Goal: Task Accomplishment & Management: Use online tool/utility

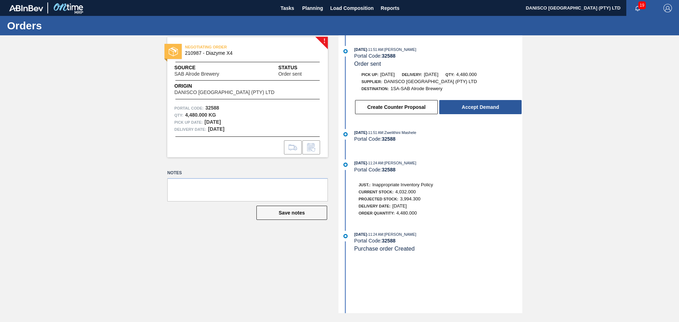
click at [609, 112] on div "! NEGOTIATING ORDER 210987 - Diazyme X4 Source SAB Alrode Brewery Status Order …" at bounding box center [339, 174] width 679 height 278
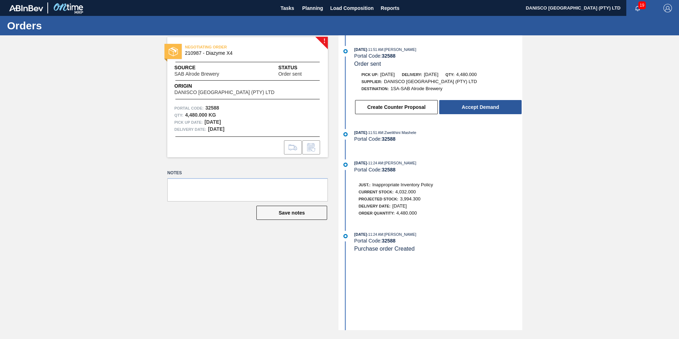
click at [72, 140] on div "! NEGOTIATING ORDER 210987 - Diazyme X4 Source SAB Alrode Brewery Status Order …" at bounding box center [339, 182] width 679 height 295
click at [60, 121] on div "! NEGOTIATING ORDER 210987 - Diazyme X4 Source SAB Alrode Brewery Status Order …" at bounding box center [339, 182] width 679 height 295
drag, startPoint x: 135, startPoint y: 193, endPoint x: 59, endPoint y: 200, distance: 76.4
click at [135, 193] on div "! NEGOTIATING ORDER 210987 - Diazyme X4 Source SAB Alrode Brewery Status Order …" at bounding box center [339, 182] width 679 height 295
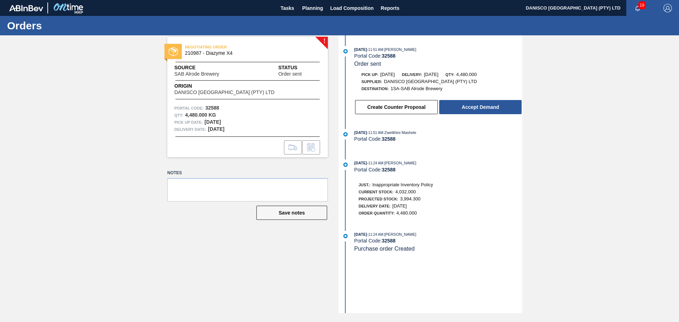
click at [625, 92] on div "! NEGOTIATING ORDER 210987 - Diazyme X4 Source SAB Alrode Brewery Status Order …" at bounding box center [339, 174] width 679 height 278
click at [587, 153] on div "! NEGOTIATING ORDER 210987 - Diazyme X4 Source SAB Alrode Brewery Status Order …" at bounding box center [339, 174] width 679 height 278
click at [30, 241] on div "! NEGOTIATING ORDER 210987 - Diazyme X4 Source SAB Alrode Brewery Status Order …" at bounding box center [339, 174] width 679 height 278
click at [523, 174] on div "! NEGOTIATING ORDER 210987 - Diazyme X4 Source SAB Alrode Brewery Status Order …" at bounding box center [339, 174] width 679 height 278
click at [400, 107] on button "Create Counter Proposal" at bounding box center [396, 107] width 83 height 14
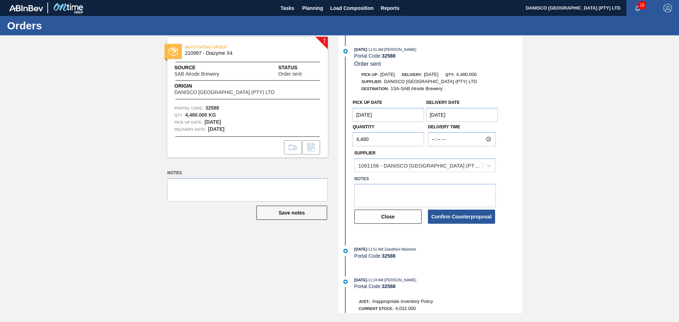
click at [462, 113] on Date "[DATE]" at bounding box center [461, 115] width 71 height 14
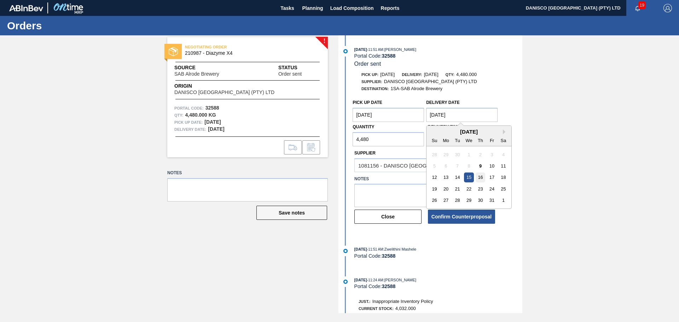
click at [480, 175] on div "16" at bounding box center [480, 178] width 10 height 10
type Date "10/16/2025"
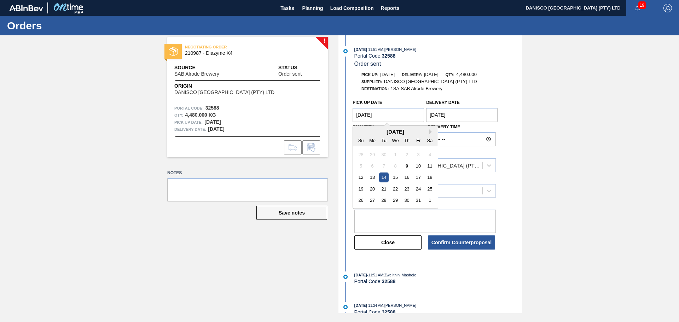
click at [390, 116] on Date "[DATE]" at bounding box center [387, 115] width 71 height 14
click at [396, 177] on div "15" at bounding box center [396, 178] width 10 height 10
type Date "[DATE]"
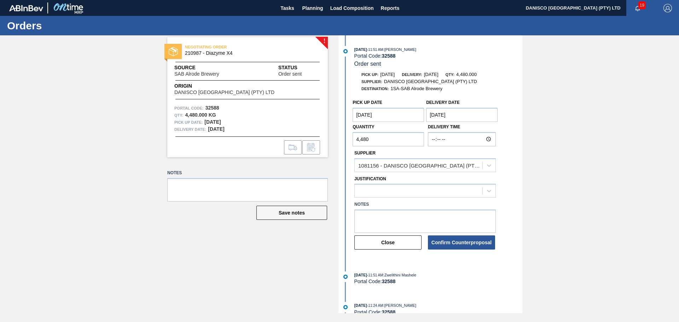
click at [605, 168] on div "! NEGOTIATING ORDER 210987 - Diazyme X4 Source SAB Alrode Brewery Status Order …" at bounding box center [339, 174] width 679 height 278
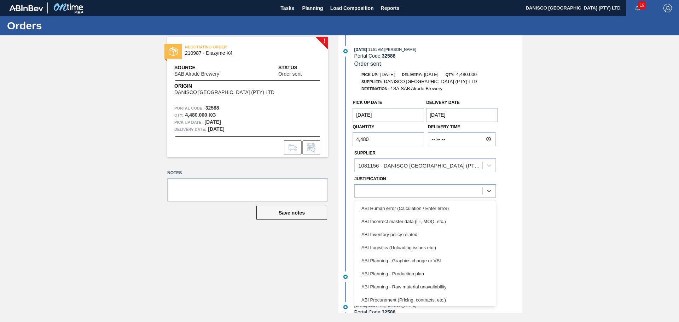
click at [408, 194] on div at bounding box center [419, 191] width 128 height 10
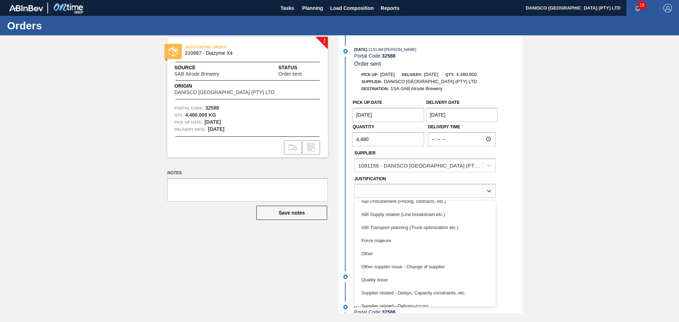
scroll to position [106, 0]
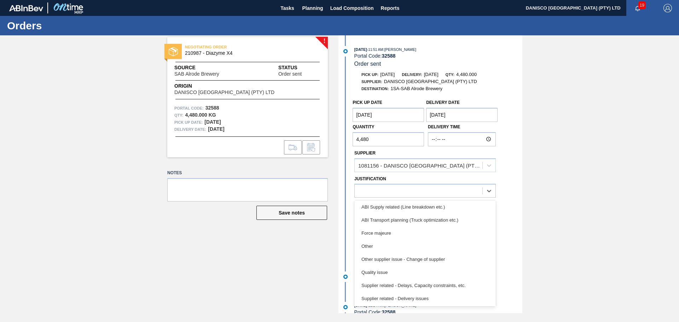
click at [397, 248] on div "Other" at bounding box center [424, 246] width 141 height 13
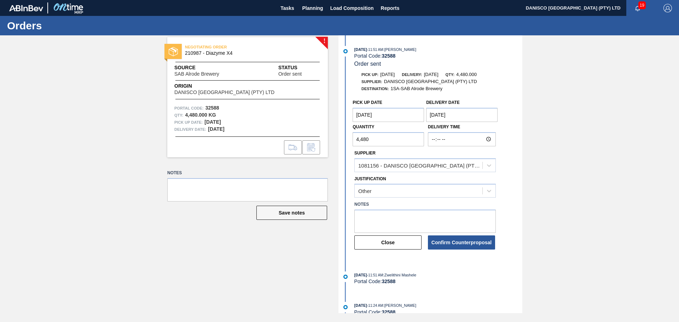
drag, startPoint x: 651, startPoint y: 247, endPoint x: 537, endPoint y: 250, distance: 113.8
click at [649, 247] on div "! NEGOTIATING ORDER 210987 - Diazyme X4 Source SAB Alrode Brewery Status Order …" at bounding box center [339, 174] width 679 height 278
click at [463, 244] on button "Confirm Counterproposal" at bounding box center [461, 242] width 67 height 14
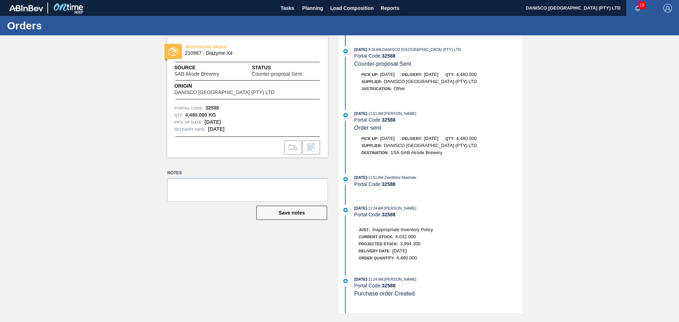
click at [111, 240] on div "NEGOTIATING ORDER 210987 - Diazyme X4 Source SAB Alrode Brewery Status Counter-…" at bounding box center [339, 174] width 679 height 278
